Goal: Transaction & Acquisition: Purchase product/service

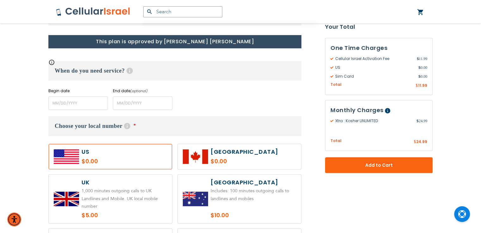
scroll to position [237, 0]
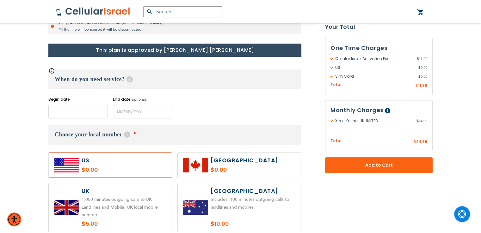
click at [75, 116] on input "name" at bounding box center [77, 112] width 59 height 14
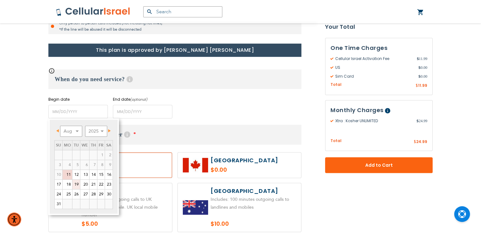
click at [77, 185] on link "19" at bounding box center [76, 184] width 8 height 9
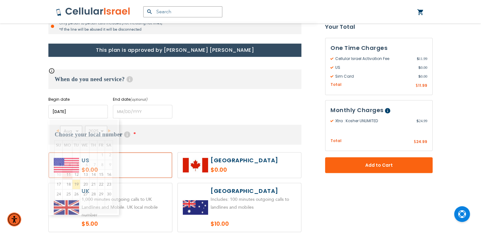
click at [78, 115] on input "name" at bounding box center [77, 112] width 59 height 14
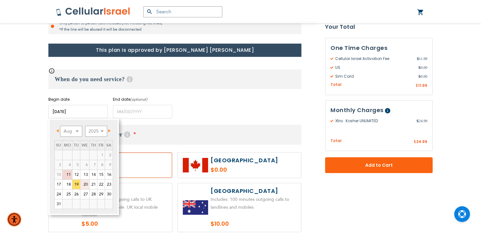
click at [86, 184] on link "20" at bounding box center [84, 184] width 9 height 9
type input "[DATE]"
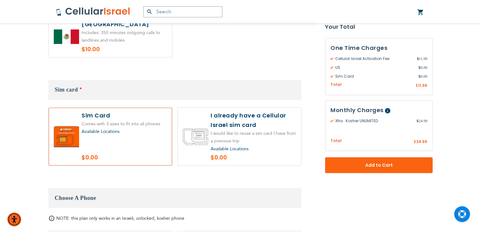
scroll to position [578, 0]
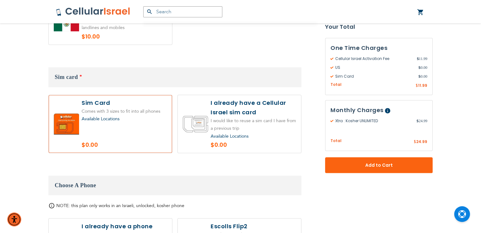
click at [133, 124] on label at bounding box center [110, 124] width 123 height 58
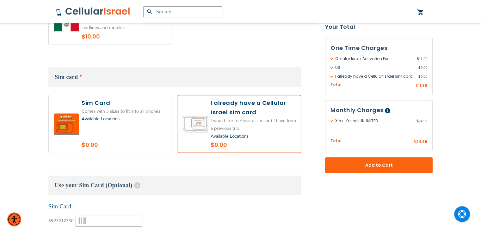
radio input "false"
radio input "true"
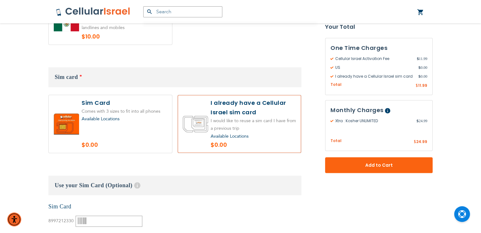
radio input "false"
click at [133, 124] on label at bounding box center [110, 124] width 123 height 58
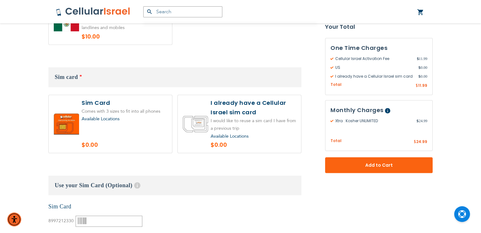
radio input "true"
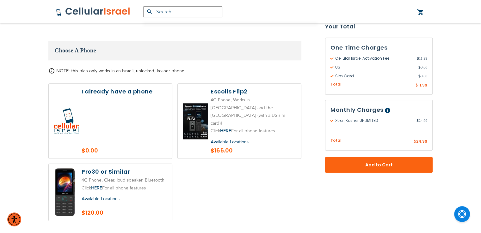
scroll to position [717, 0]
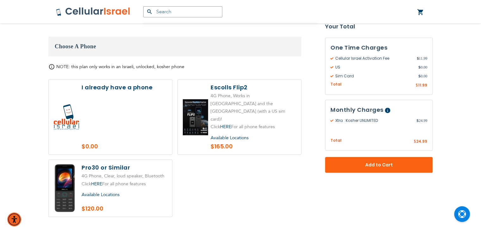
click at [115, 192] on span "Available Locations" at bounding box center [101, 195] width 38 height 6
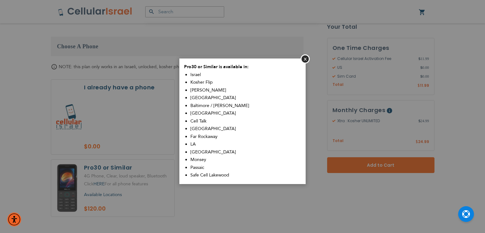
click at [300, 59] on div "Pro30 or Similar is available in: [GEOGRAPHIC_DATA] Kosher Flip Sim Shalom [GEO…" at bounding box center [242, 121] width 126 height 126
click at [306, 59] on button "Close" at bounding box center [305, 58] width 9 height 9
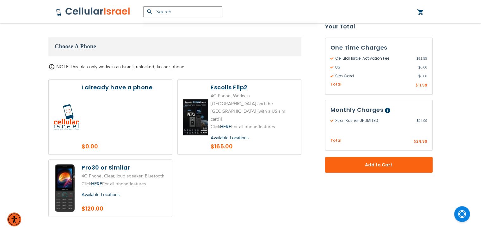
click at [135, 175] on label at bounding box center [110, 188] width 123 height 57
radio input "true"
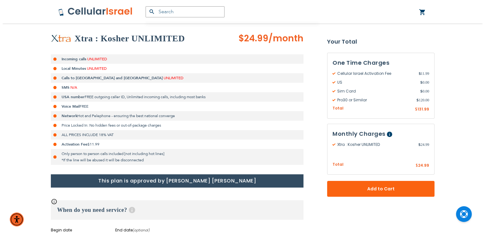
scroll to position [68, 0]
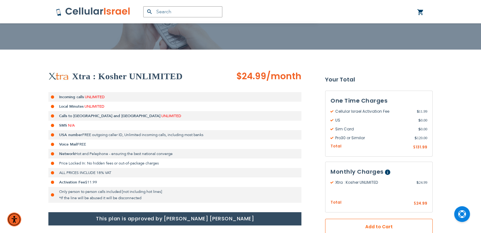
click at [345, 226] on button "Add to Cart" at bounding box center [378, 227] width 107 height 16
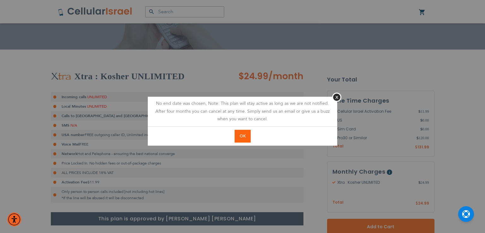
click at [241, 134] on span "OK" at bounding box center [243, 136] width 6 height 6
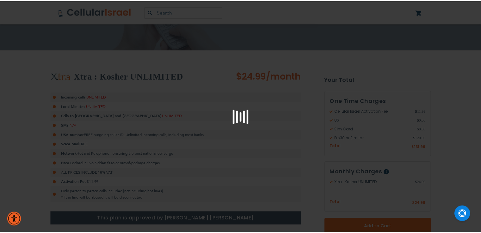
scroll to position [70, 0]
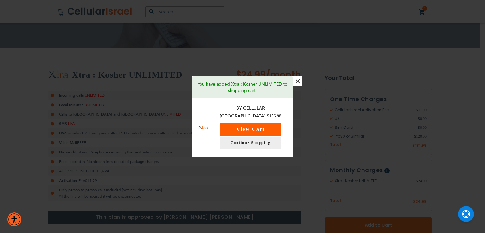
click at [254, 124] on button "View Cart" at bounding box center [251, 129] width 62 height 13
